Goal: Contribute content: Contribute content

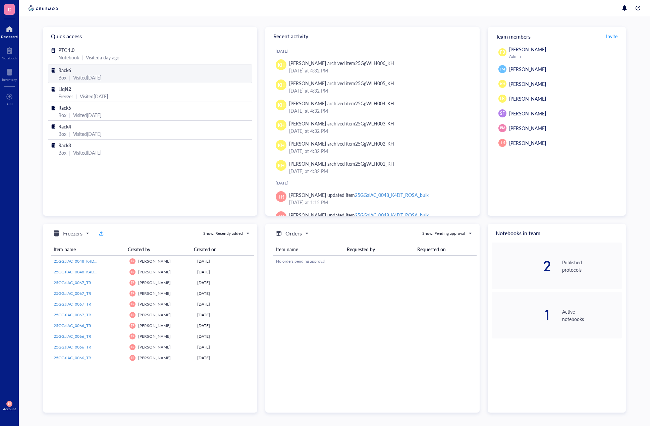
click at [68, 69] on span "Rack6" at bounding box center [64, 70] width 13 height 7
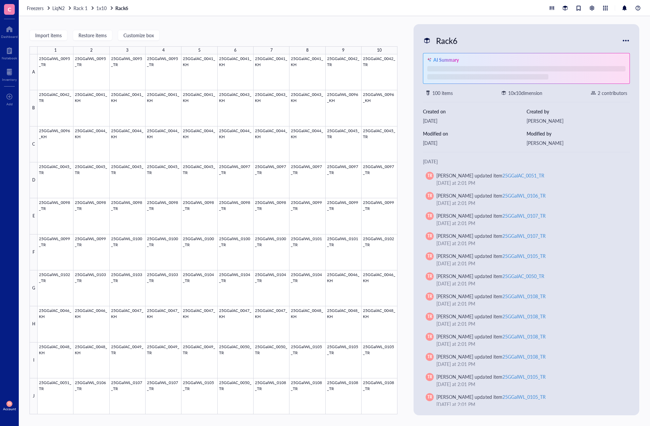
click at [60, 9] on span "LiqN2" at bounding box center [58, 8] width 12 height 7
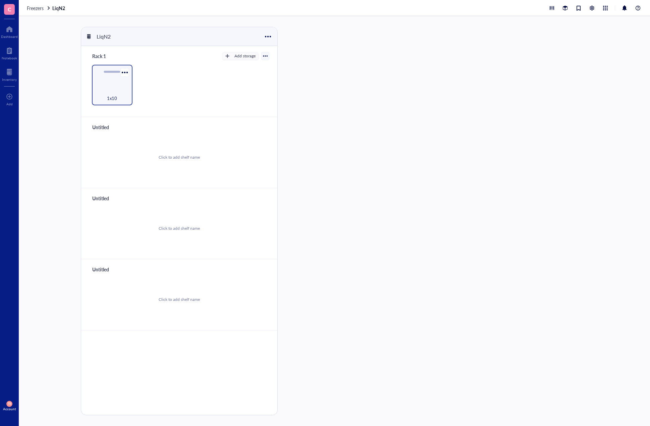
click at [115, 85] on div "1x10" at bounding box center [112, 85] width 41 height 41
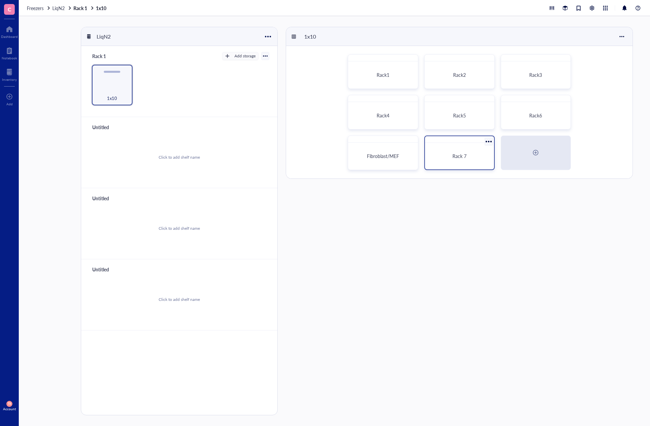
click at [461, 153] on span "Rack 7" at bounding box center [459, 155] width 14 height 7
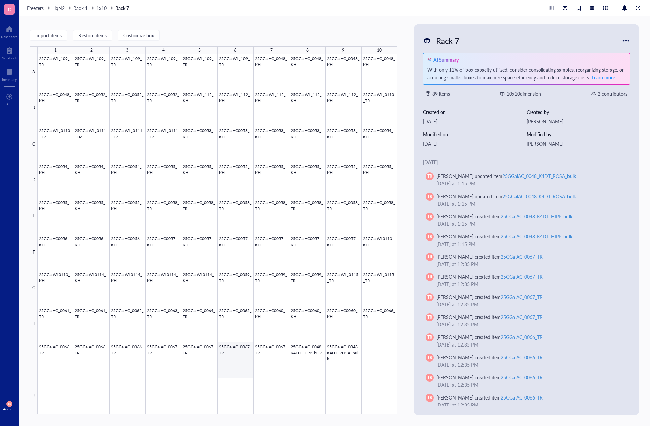
click at [236, 367] on div at bounding box center [218, 234] width 360 height 360
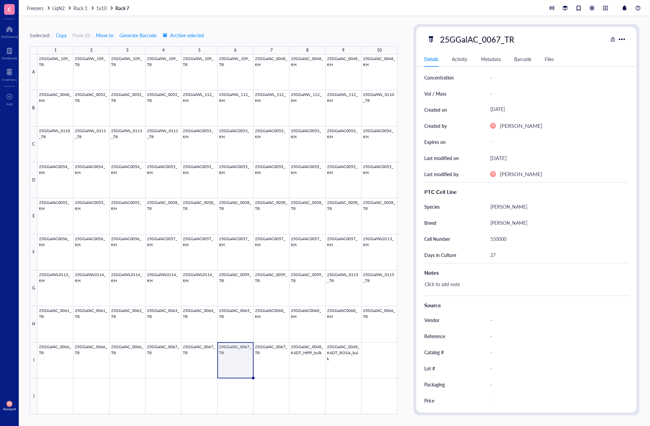
scroll to position [36, 0]
click at [274, 369] on div at bounding box center [218, 234] width 360 height 360
click at [233, 363] on div at bounding box center [218, 234] width 360 height 360
click at [192, 366] on div at bounding box center [218, 234] width 360 height 360
click at [161, 367] on div at bounding box center [218, 234] width 360 height 360
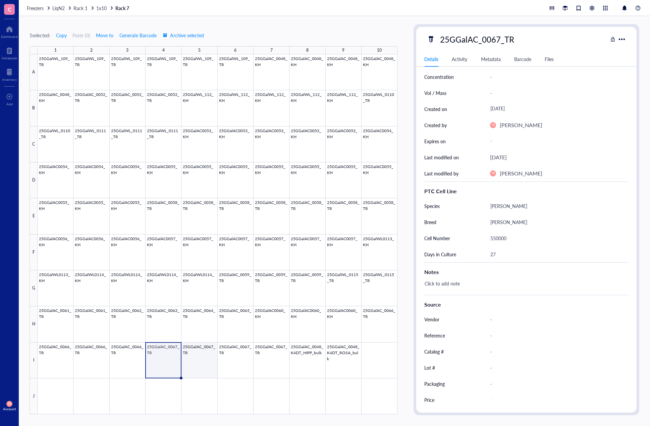
click at [190, 366] on div at bounding box center [218, 234] width 360 height 360
click at [222, 363] on div at bounding box center [218, 234] width 360 height 360
click at [262, 358] on div at bounding box center [218, 234] width 360 height 360
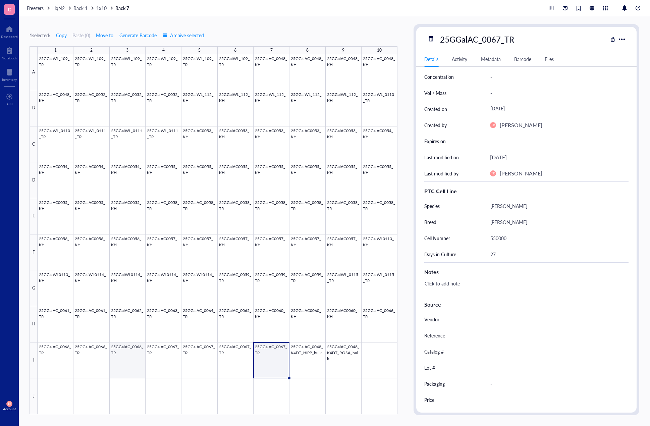
click at [121, 360] on div at bounding box center [218, 234] width 360 height 360
click at [88, 361] on div at bounding box center [218, 234] width 360 height 360
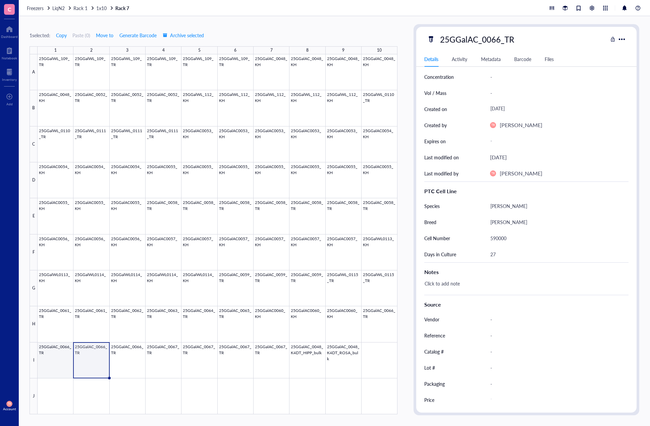
click at [53, 362] on div at bounding box center [218, 234] width 360 height 360
click at [379, 326] on div at bounding box center [218, 234] width 360 height 360
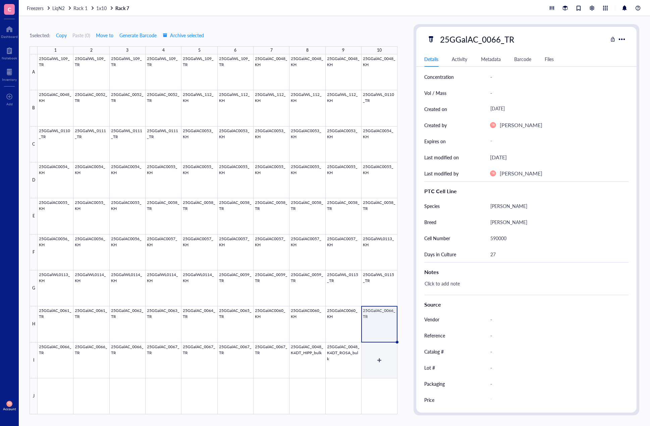
click at [379, 356] on div at bounding box center [218, 234] width 360 height 360
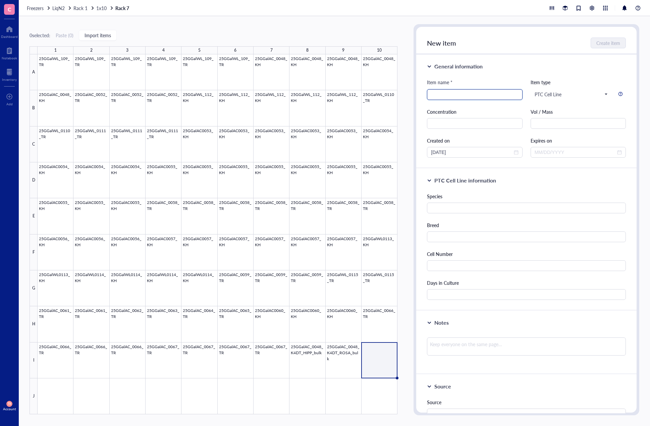
click at [479, 96] on input "search" at bounding box center [474, 94] width 87 height 10
type input "25GGalAC_0068_TR"
click at [458, 209] on input "text" at bounding box center [526, 207] width 199 height 11
type input "G. gallus"
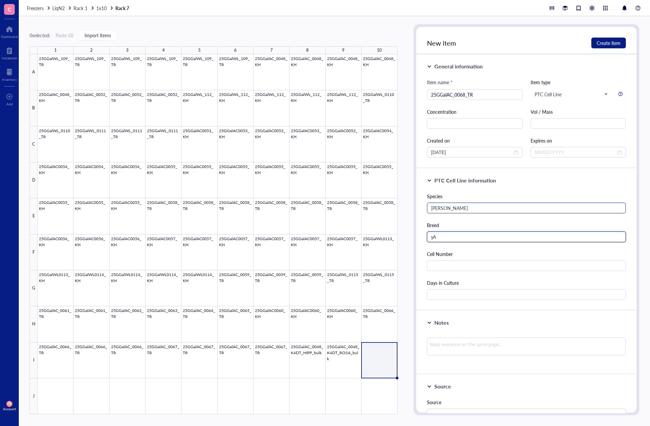
type input "y"
type input "Ayam Cemani"
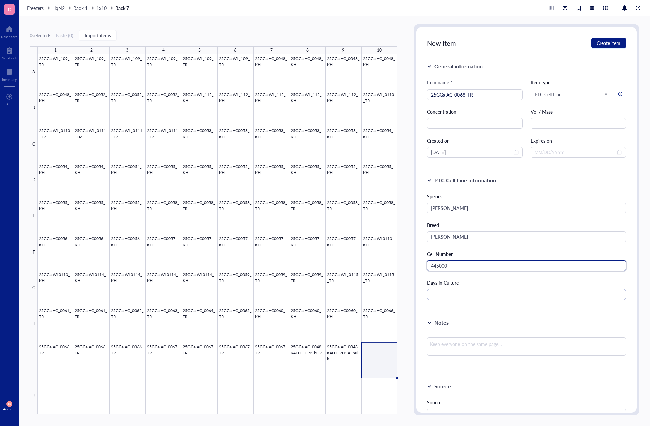
type input "445000"
click at [442, 293] on input "text" at bounding box center [526, 294] width 199 height 11
type input "40"
click at [532, 313] on div "Notes" at bounding box center [526, 342] width 220 height 64
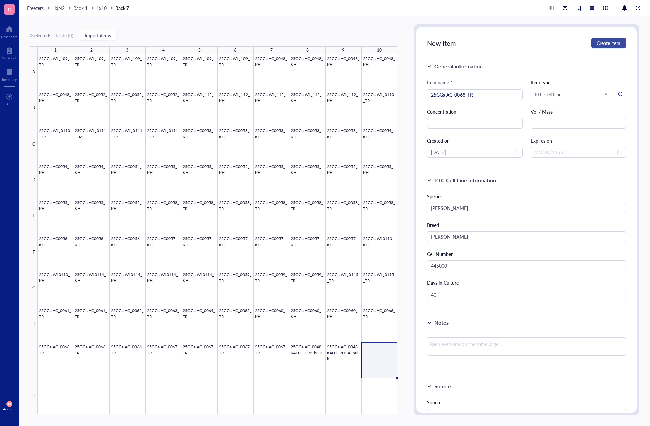
click at [601, 42] on span "Create item" at bounding box center [608, 42] width 24 height 5
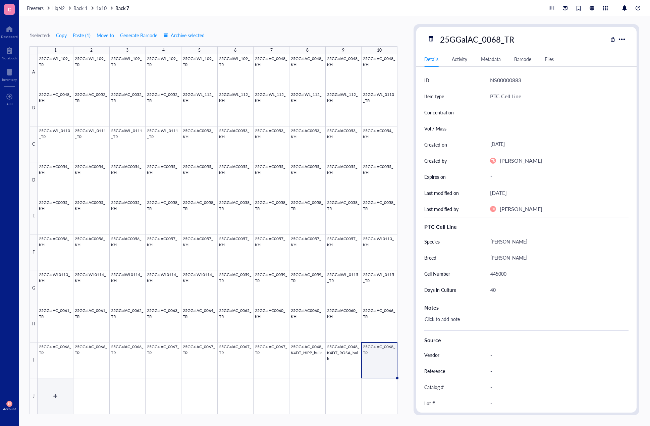
click at [58, 404] on div at bounding box center [218, 234] width 360 height 360
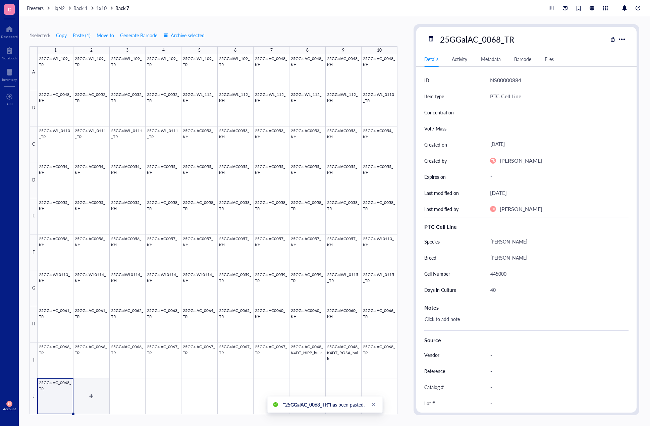
click at [95, 403] on div at bounding box center [218, 234] width 360 height 360
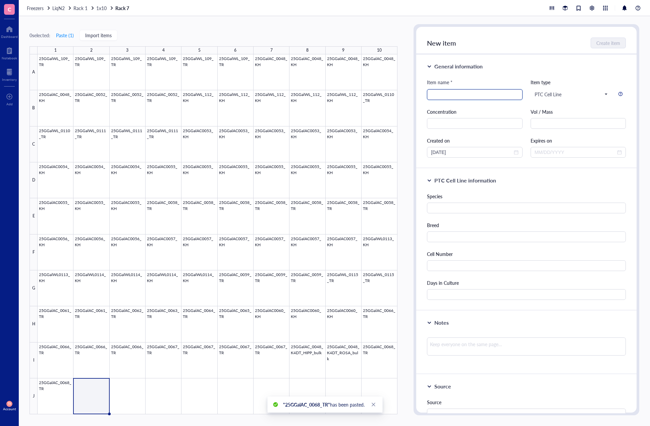
click at [479, 98] on input "search" at bounding box center [474, 94] width 87 height 10
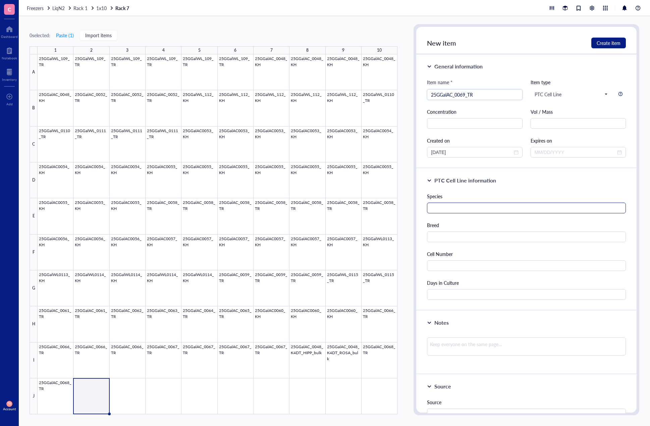
type input "25GGalAC_0069_TR"
click at [461, 210] on input "text" at bounding box center [526, 207] width 199 height 11
type input "G. gallus"
type input "Ayam Cemani"
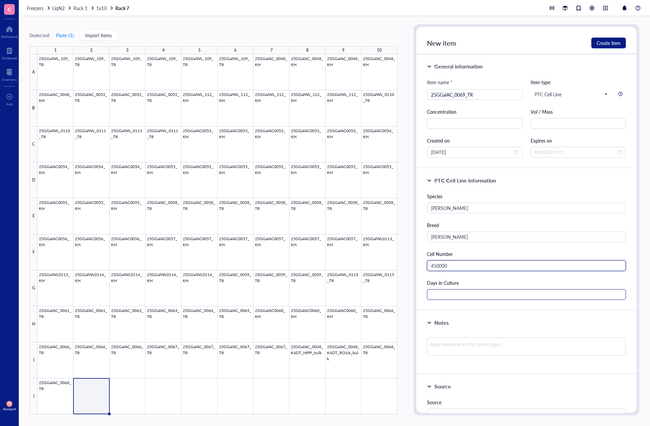
type input "450000"
click at [467, 293] on input "text" at bounding box center [526, 294] width 199 height 11
type input "33"
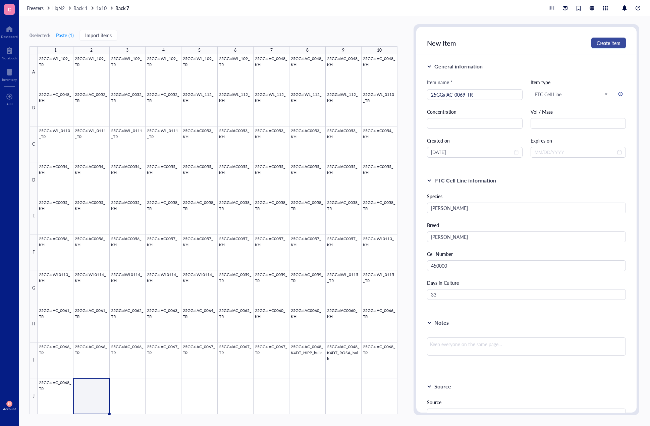
click at [613, 44] on span "Create item" at bounding box center [608, 42] width 24 height 5
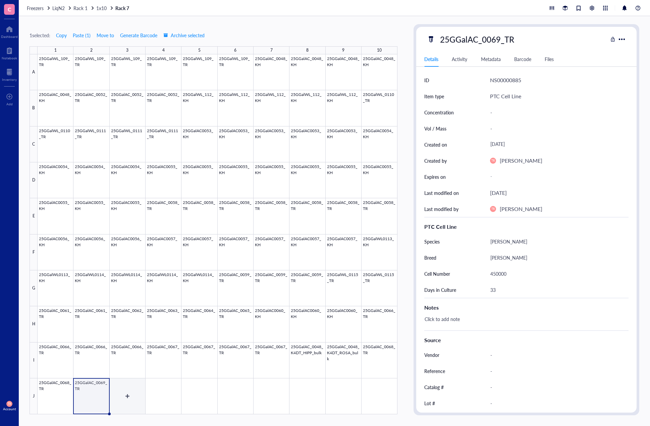
click at [124, 401] on div at bounding box center [218, 234] width 360 height 360
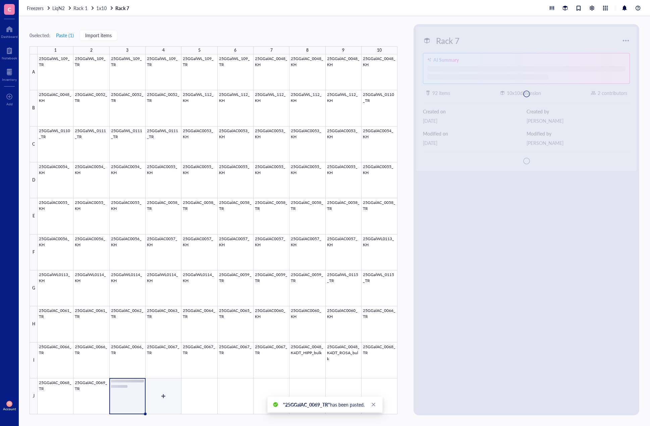
click at [160, 404] on div at bounding box center [218, 234] width 360 height 360
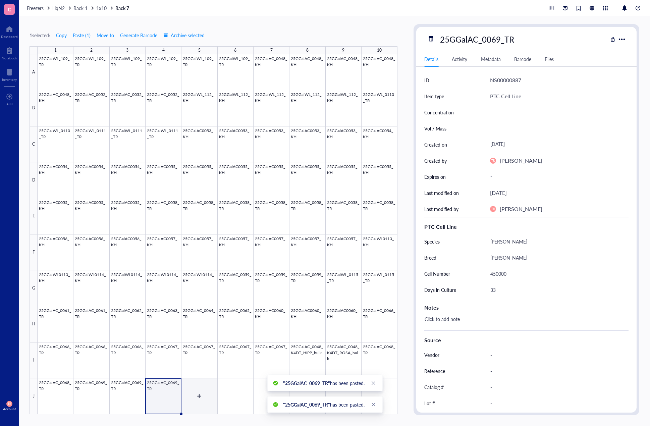
click at [194, 407] on div at bounding box center [218, 234] width 360 height 360
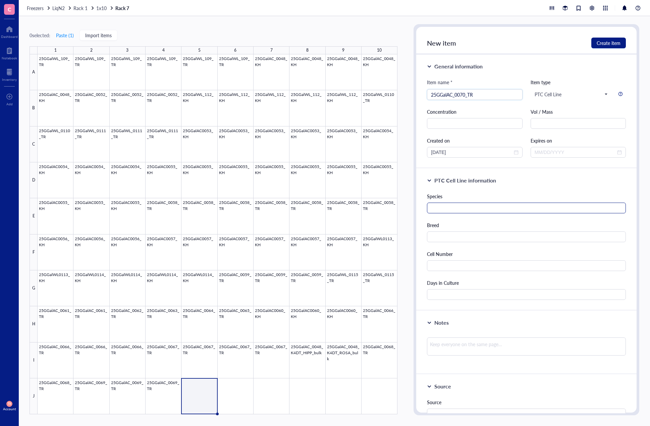
type input "25GGalAC_0070_TR"
click at [451, 208] on input "text" at bounding box center [526, 207] width 199 height 11
type input "G. gallus"
type input "Ayam Cemani"
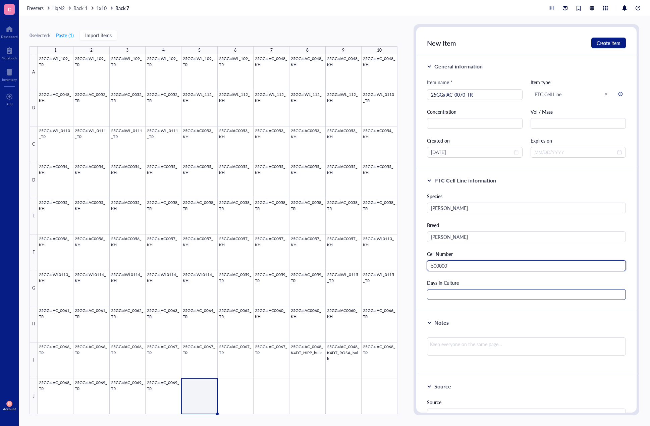
type input "500000"
click at [453, 292] on input "text" at bounding box center [526, 294] width 199 height 11
type input "33"
click at [452, 313] on div "Notes" at bounding box center [526, 342] width 220 height 64
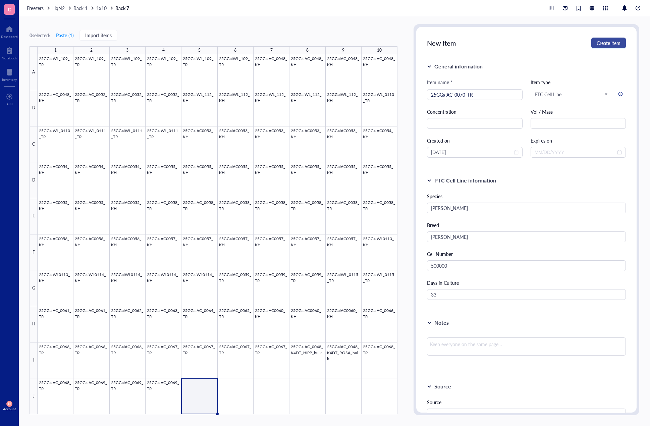
click at [607, 45] on span "Create item" at bounding box center [608, 42] width 24 height 5
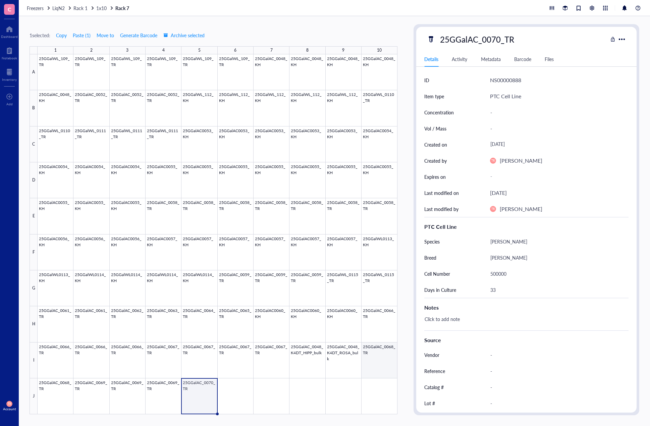
click at [376, 352] on div at bounding box center [218, 234] width 360 height 360
click at [200, 399] on div at bounding box center [218, 234] width 360 height 360
click at [163, 400] on div at bounding box center [218, 234] width 360 height 360
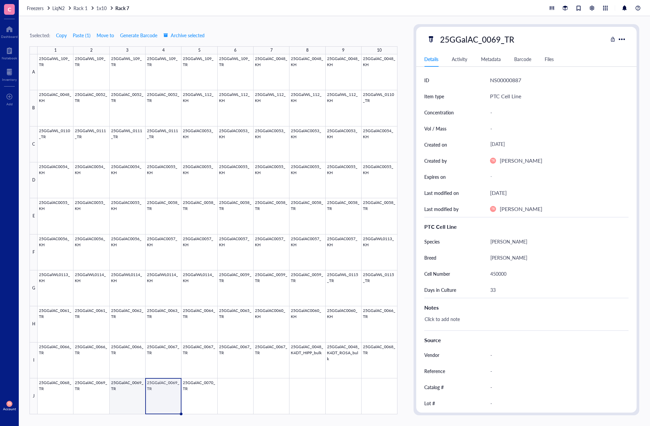
click at [127, 401] on div at bounding box center [218, 234] width 360 height 360
click at [101, 402] on div at bounding box center [218, 234] width 360 height 360
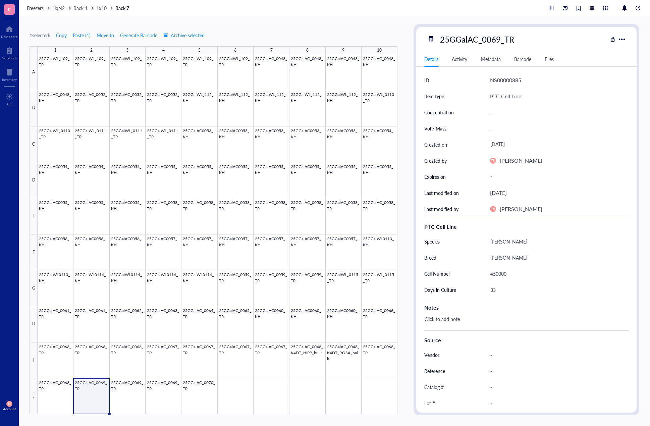
click at [56, 402] on div at bounding box center [218, 234] width 360 height 360
click at [97, 403] on div at bounding box center [218, 234] width 360 height 360
